Goal: Task Accomplishment & Management: Manage account settings

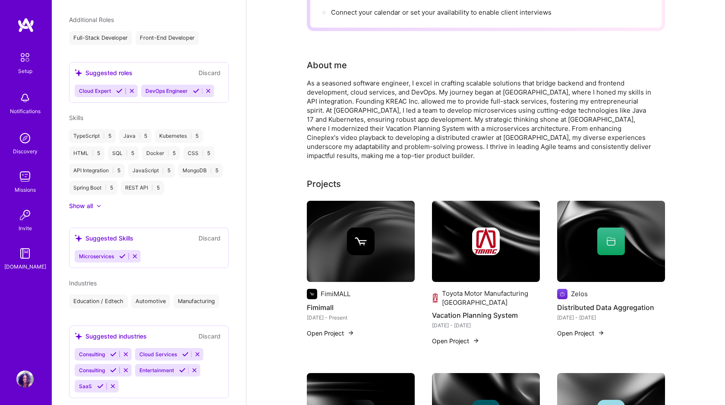
scroll to position [336, 0]
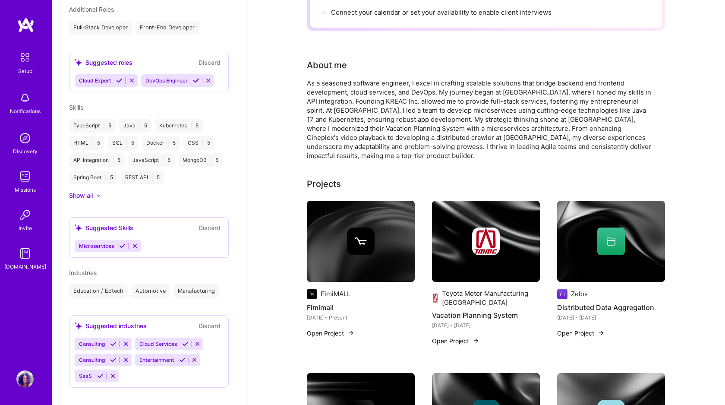
click at [122, 242] on icon at bounding box center [122, 245] width 6 height 6
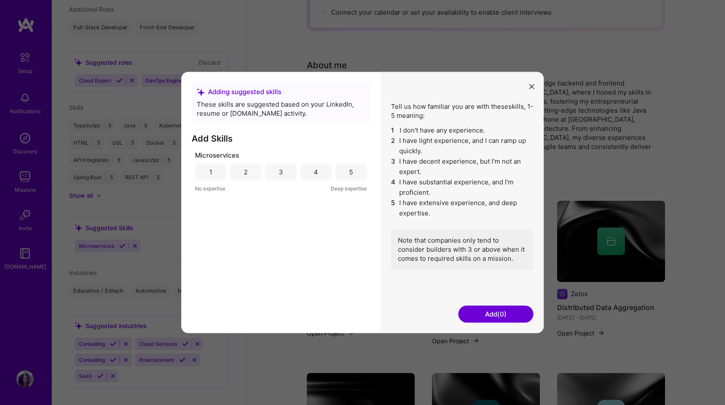
click at [354, 176] on div "5" at bounding box center [350, 171] width 31 height 17
click at [484, 314] on button "Add (1)" at bounding box center [495, 313] width 75 height 17
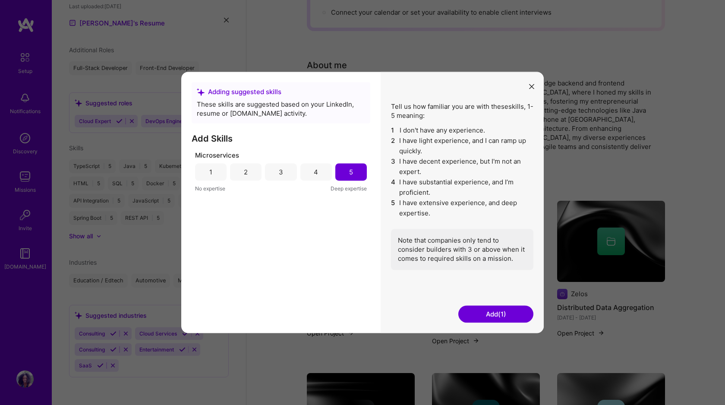
scroll to position [286, 0]
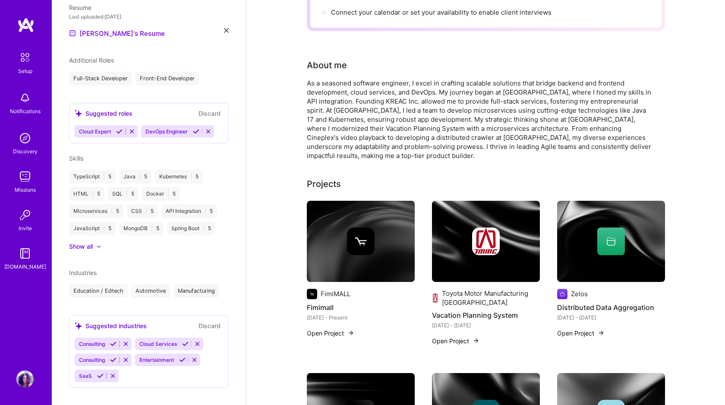
click at [477, 313] on div "Toyota Motor Manufacturing [GEOGRAPHIC_DATA] Vacation Planning System [DATE] - …" at bounding box center [486, 278] width 108 height 155
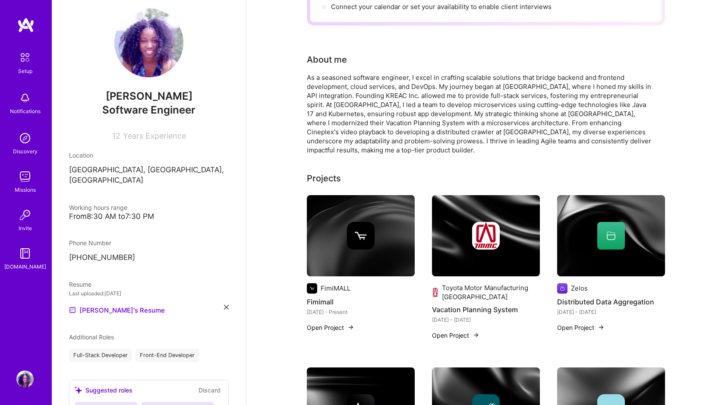
scroll to position [0, 0]
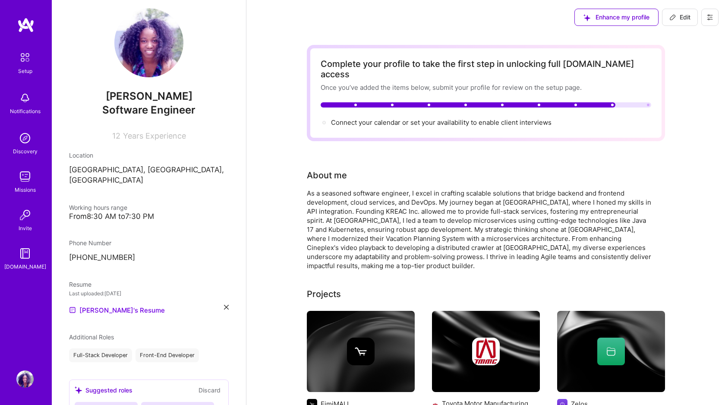
click at [673, 14] on icon at bounding box center [672, 17] width 7 height 7
select select "CA"
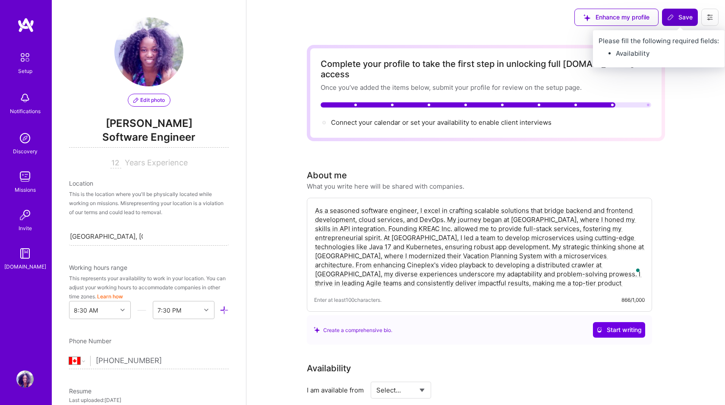
click at [672, 15] on icon at bounding box center [670, 17] width 7 height 7
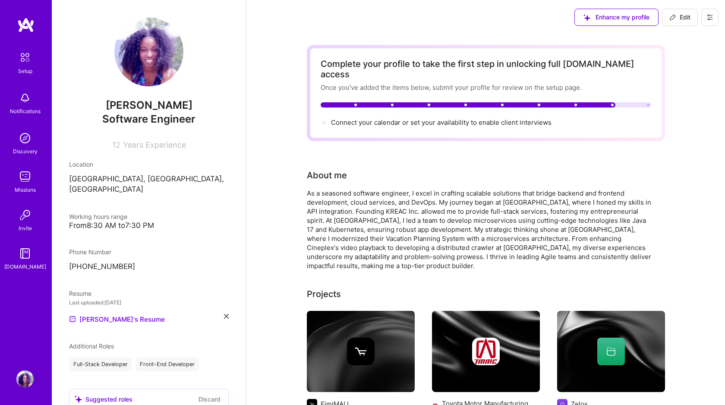
click at [687, 20] on span "Edit" at bounding box center [679, 17] width 21 height 9
select select "CA"
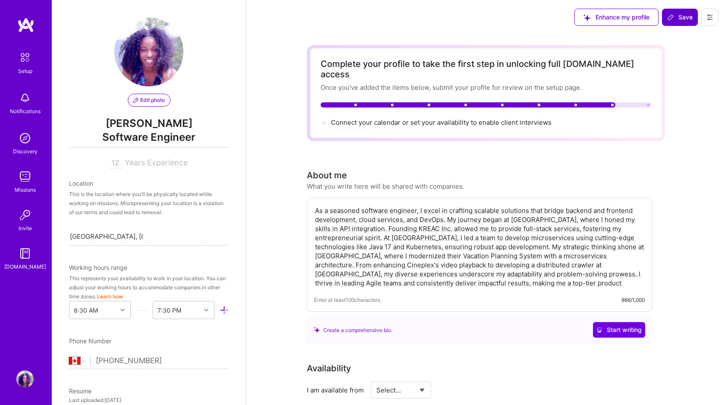
scroll to position [302, 0]
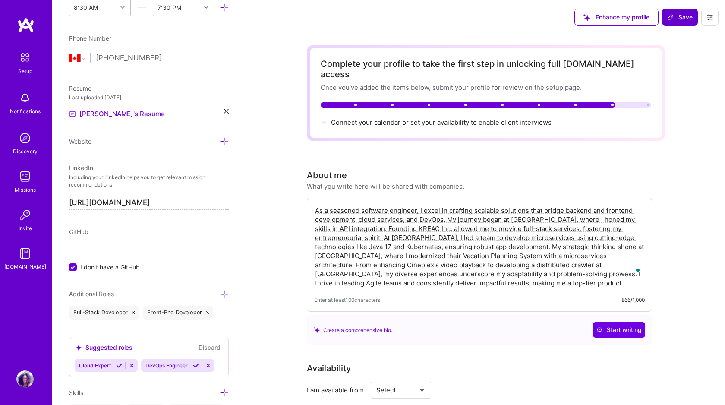
click at [29, 103] on img at bounding box center [24, 97] width 17 height 17
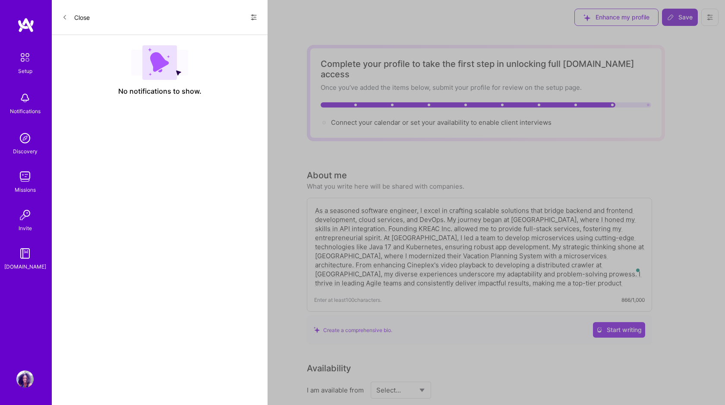
click at [83, 18] on button "Close" at bounding box center [76, 17] width 28 height 14
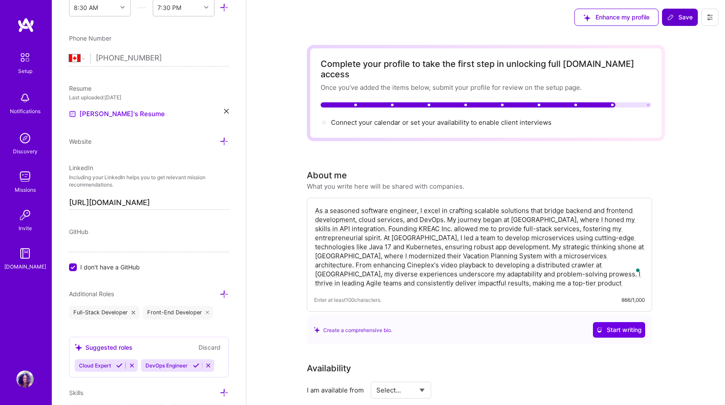
click at [31, 23] on img at bounding box center [25, 25] width 17 height 16
